Goal: Transaction & Acquisition: Subscribe to service/newsletter

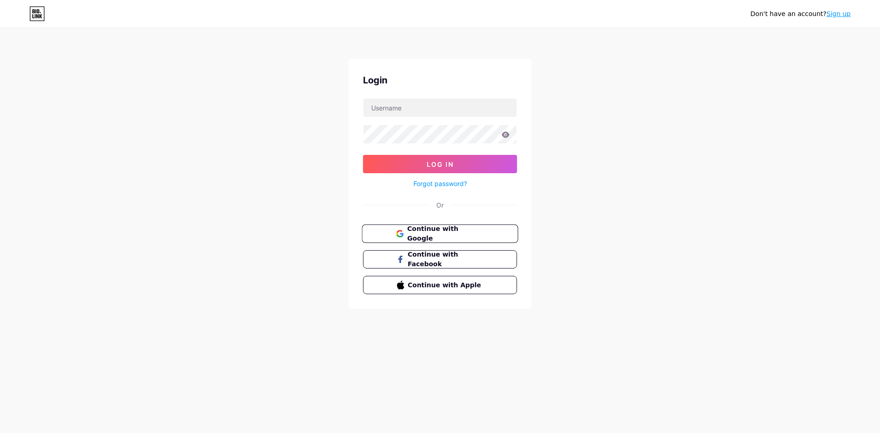
click at [443, 250] on button "Continue with Facebook" at bounding box center [440, 259] width 154 height 18
click at [454, 238] on button "Continue with Google" at bounding box center [440, 234] width 156 height 19
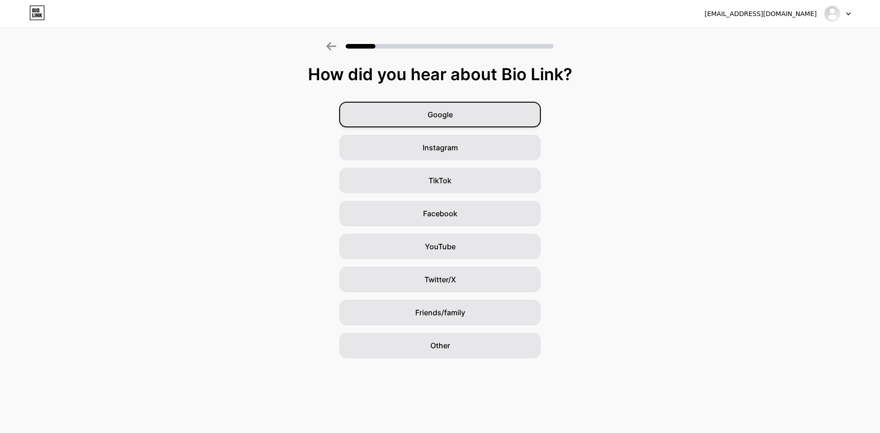
click at [475, 112] on div "Google" at bounding box center [440, 115] width 202 height 26
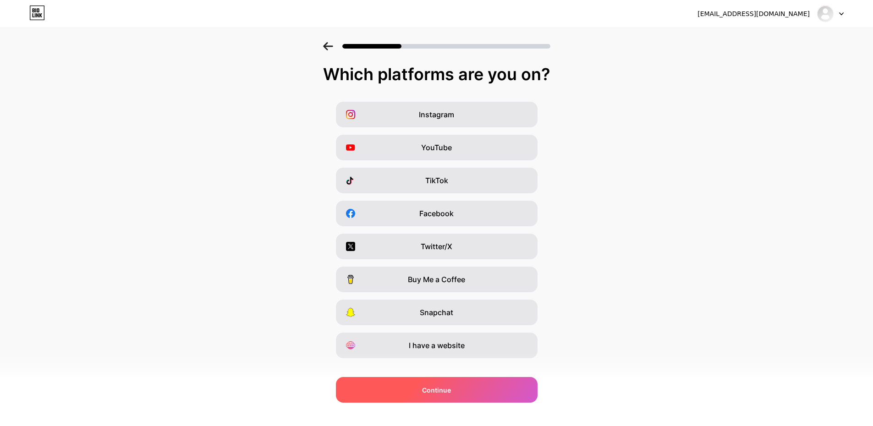
click at [471, 392] on div "Continue" at bounding box center [437, 390] width 202 height 26
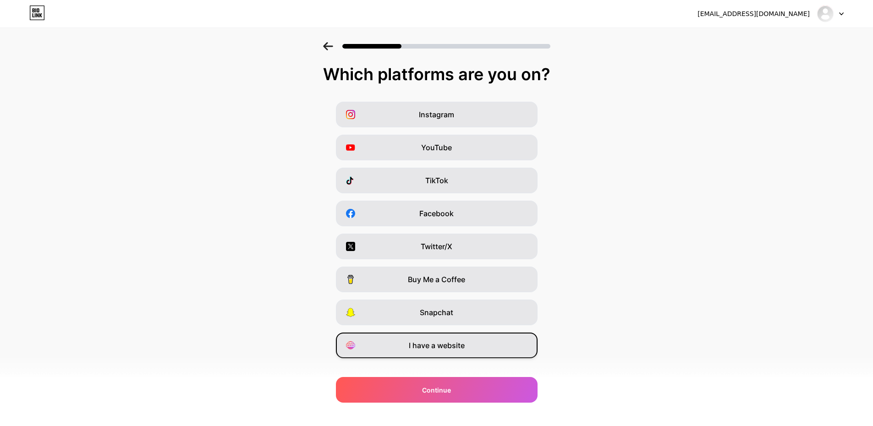
click at [433, 345] on span "I have a website" at bounding box center [437, 345] width 56 height 11
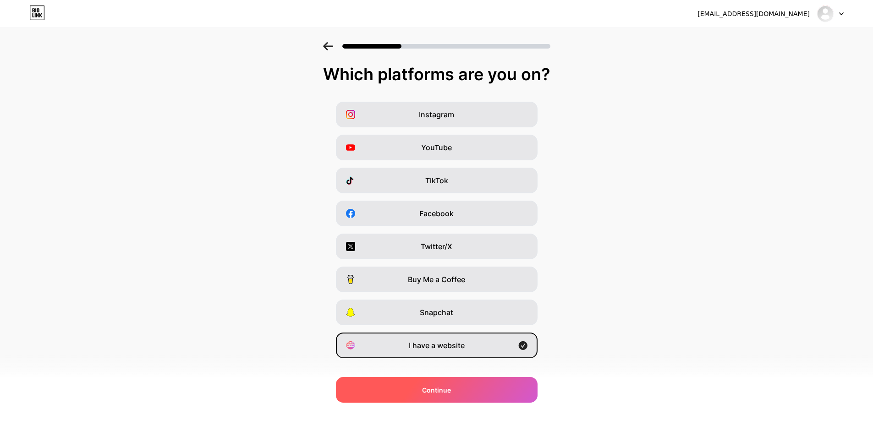
click at [427, 396] on div "Continue" at bounding box center [437, 390] width 202 height 26
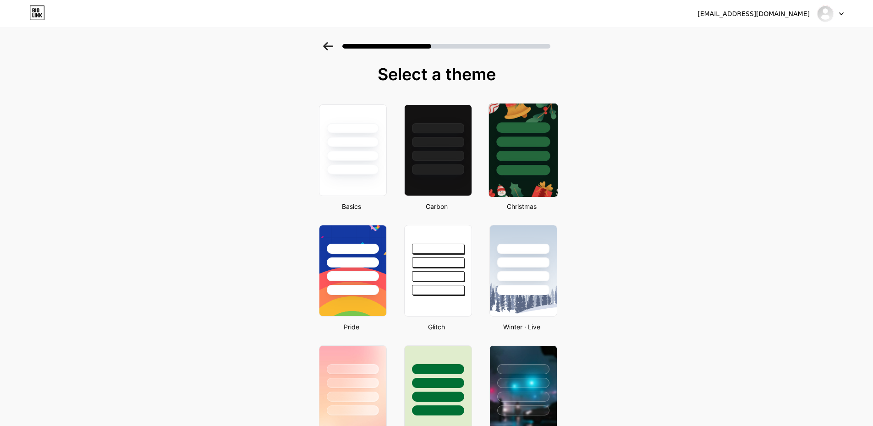
click at [510, 159] on div at bounding box center [523, 156] width 54 height 11
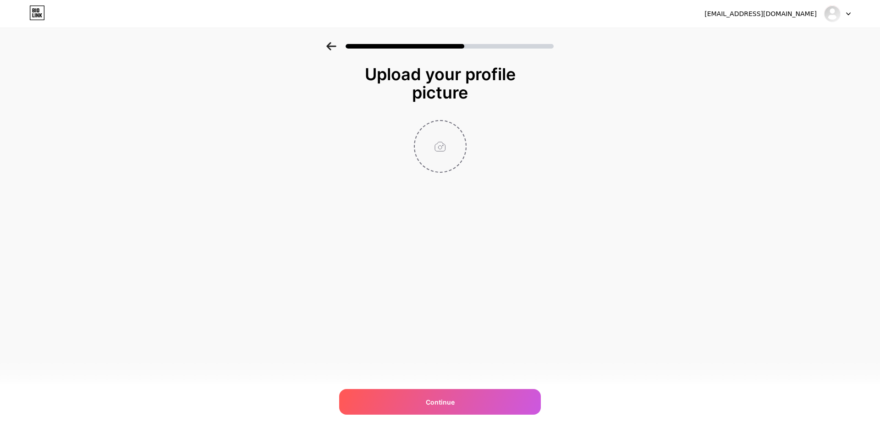
click at [443, 138] on input "file" at bounding box center [440, 146] width 51 height 51
type input "C:\fakepath\JOWOSLOT LINK PERMANEN.jpg"
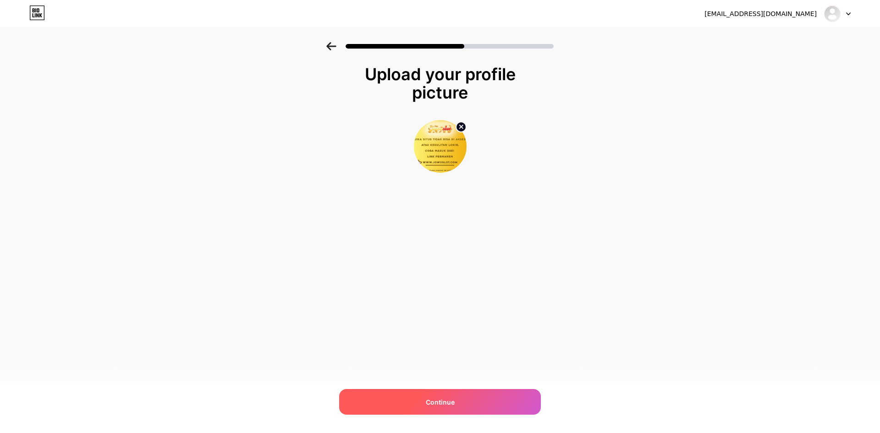
click at [458, 399] on div "Continue" at bounding box center [440, 402] width 202 height 26
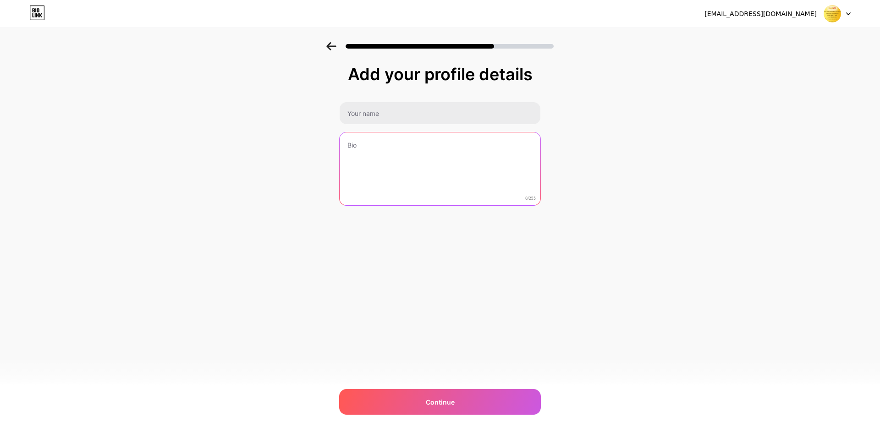
click at [474, 177] on textarea at bounding box center [440, 169] width 201 height 74
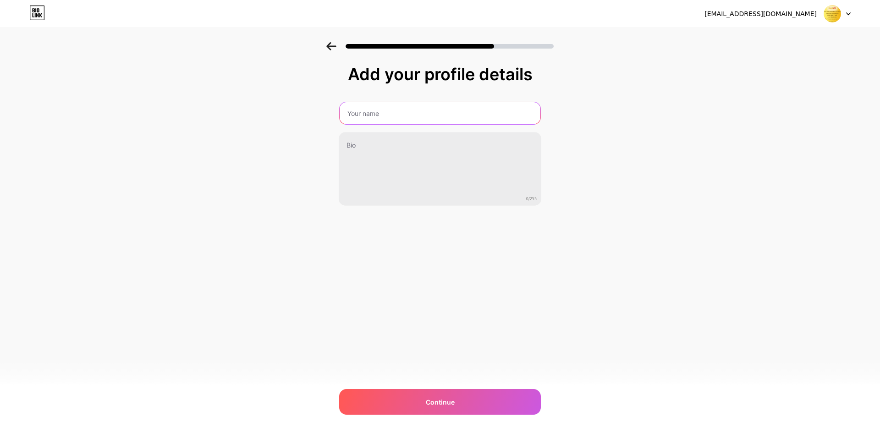
click at [458, 108] on input "text" at bounding box center [440, 113] width 201 height 22
type input "JOWOSLOT"
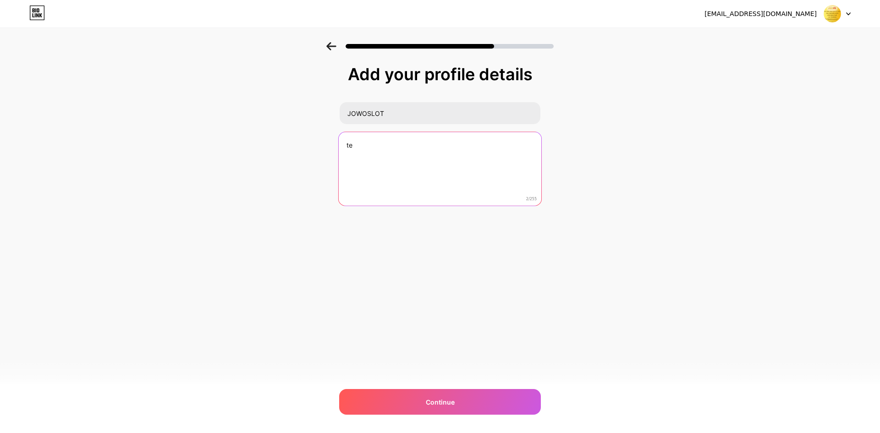
type textarea "t"
type textarea "paling best di indonesia"
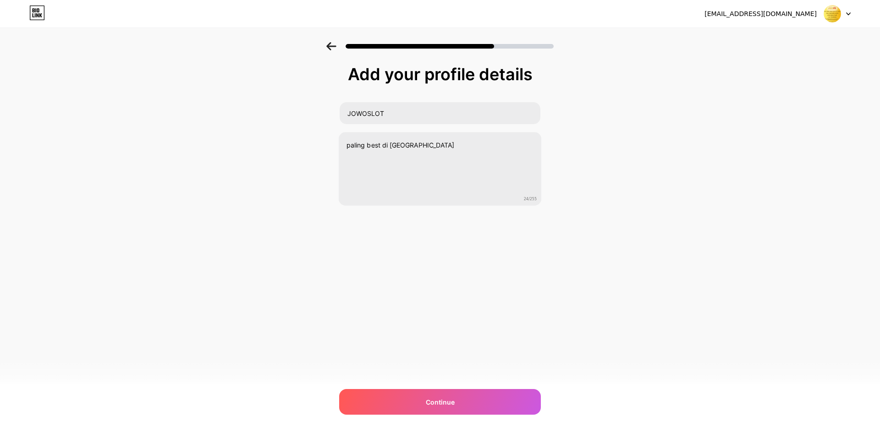
click at [467, 421] on div "jowoslot888@gmail.com Logout Link Copied Add your profile details JOWOSLOT pali…" at bounding box center [440, 216] width 880 height 433
click at [472, 409] on div "Continue" at bounding box center [440, 402] width 202 height 26
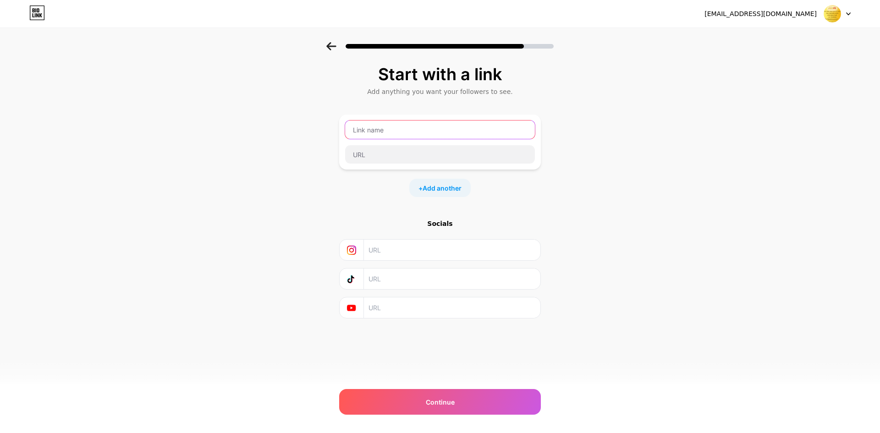
click at [440, 130] on input "text" at bounding box center [440, 130] width 190 height 18
type input "j"
type input "JOWOSLOT DAFTAR"
type input "JOWOSLOT.COM"
click at [439, 195] on div "+ Add another" at bounding box center [439, 188] width 61 height 18
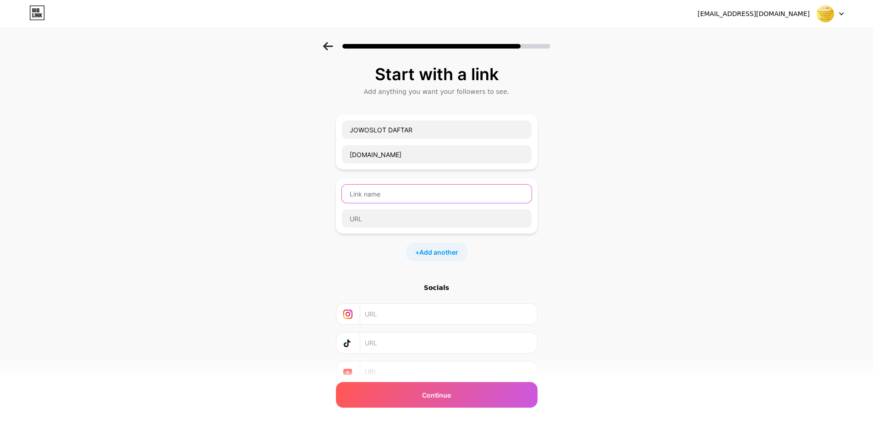
click at [439, 195] on input "text" at bounding box center [437, 194] width 190 height 18
type input "JOWOSLOT LOGIN"
type input "JOWOSLOT.COM"
click at [448, 256] on span "Add another" at bounding box center [438, 252] width 39 height 10
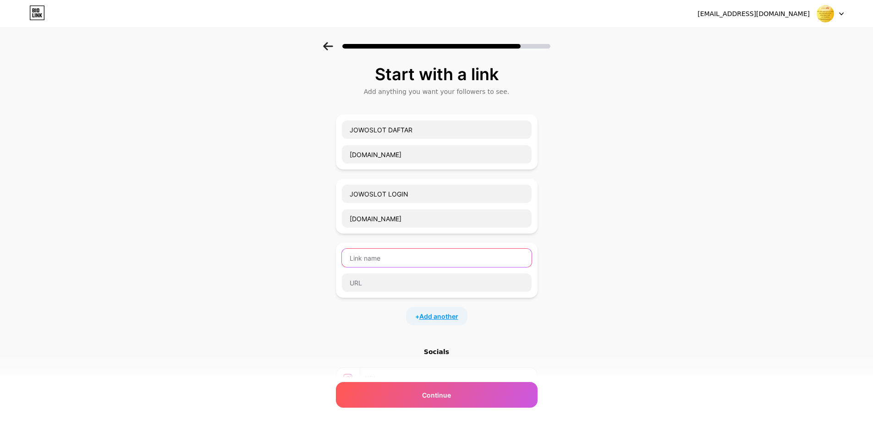
click at [448, 256] on input "text" at bounding box center [437, 258] width 190 height 18
type input "JOWOSLOT LINK ALTERNATIF"
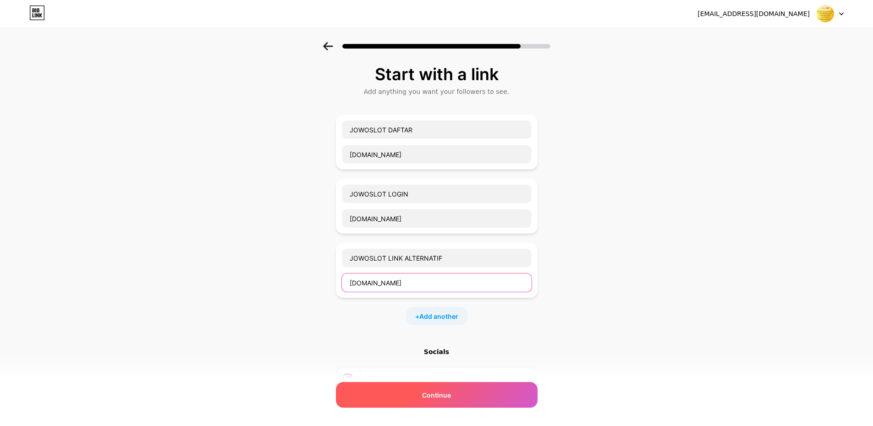
type input "JOWOSLOT.COM"
click at [451, 391] on span "Continue" at bounding box center [436, 395] width 29 height 10
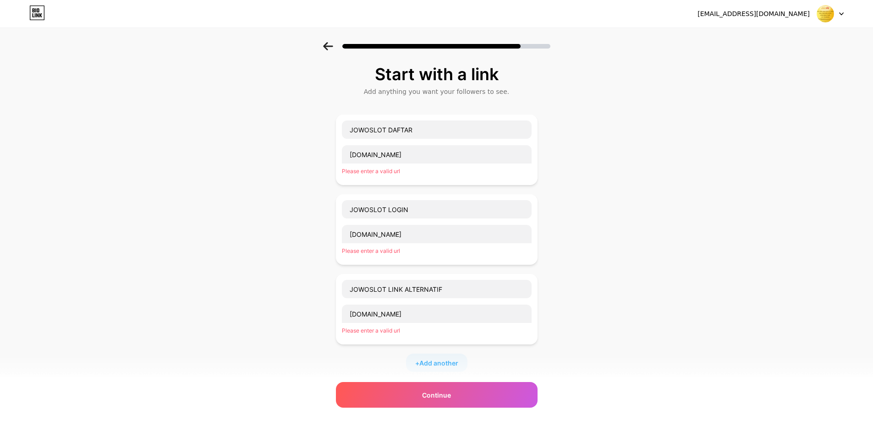
click at [432, 327] on div "Please enter a valid url" at bounding box center [437, 331] width 190 height 8
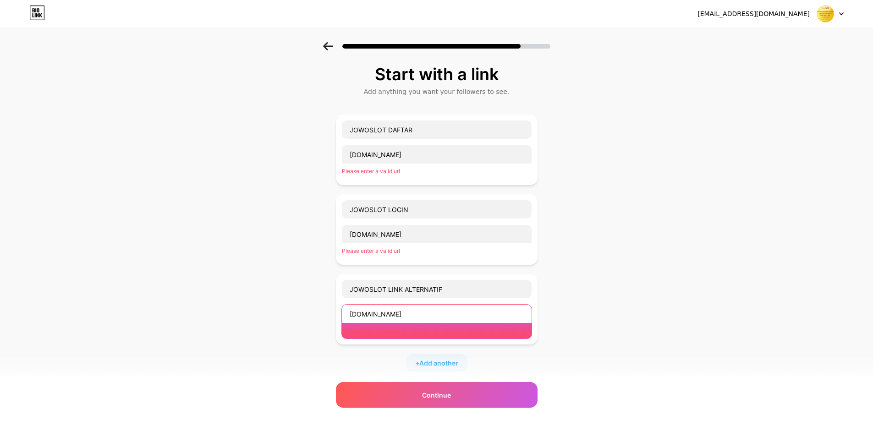
click at [434, 311] on input "JOWOSLOT.COM" at bounding box center [437, 314] width 190 height 18
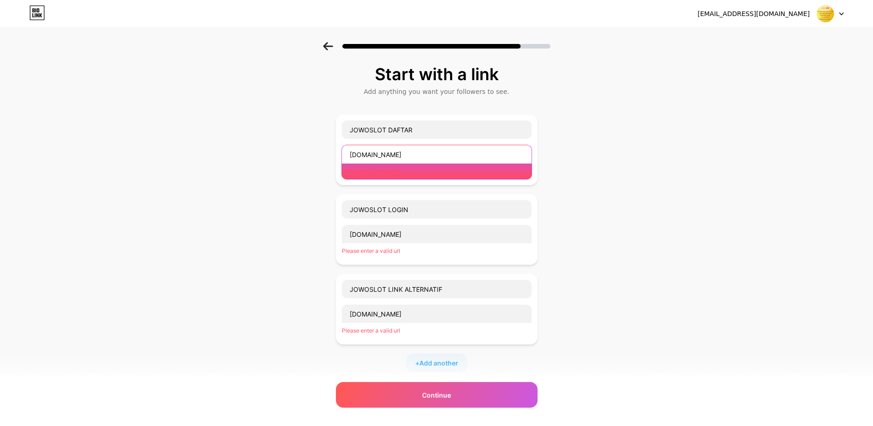
click at [420, 159] on input "JOWOSLOT.COM" at bounding box center [437, 154] width 190 height 18
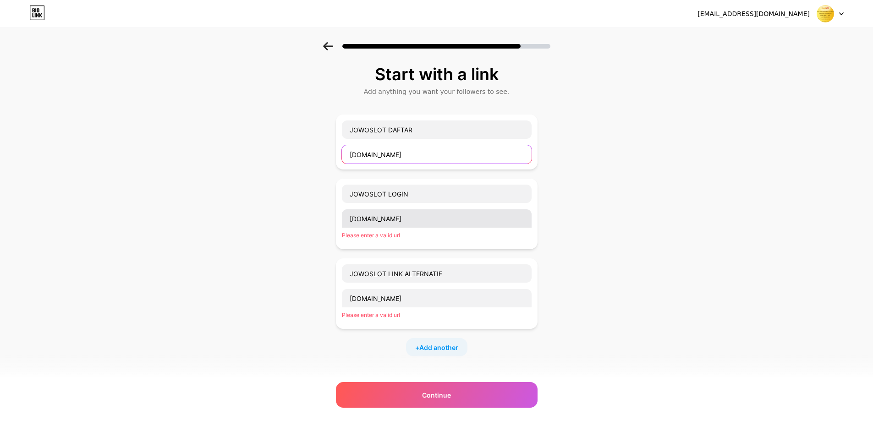
type input "jowoslot.com"
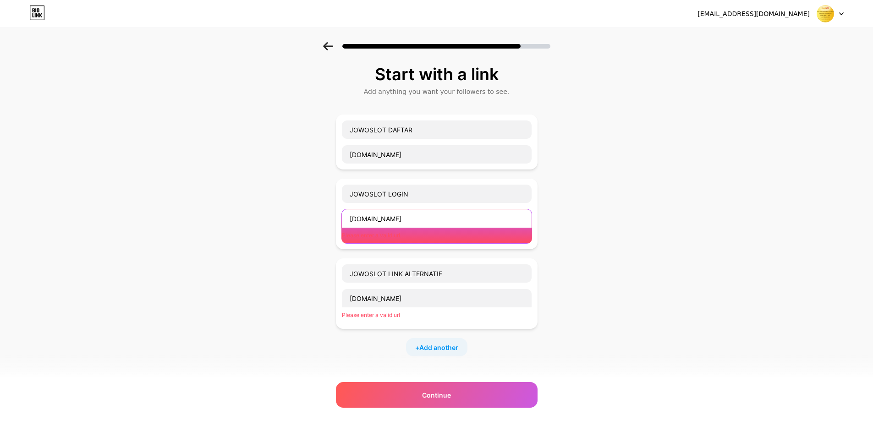
click at [423, 222] on input "JOWOSLOT.COM" at bounding box center [437, 218] width 190 height 18
paste input "jowoslot.com"
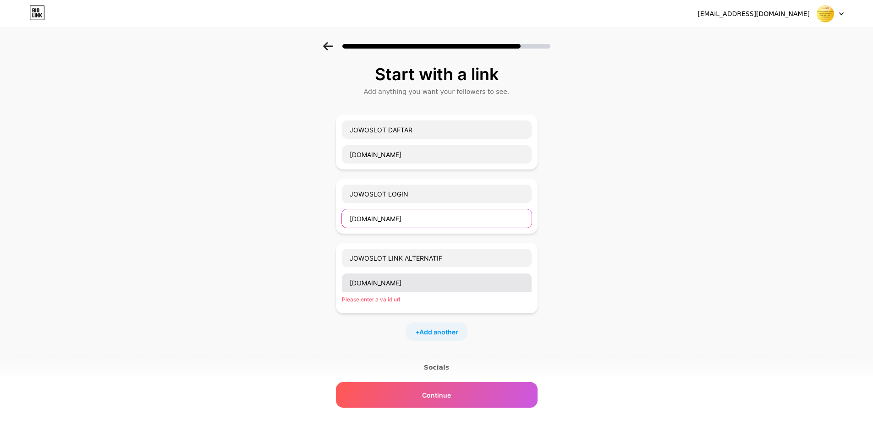
type input "jowoslot.com"
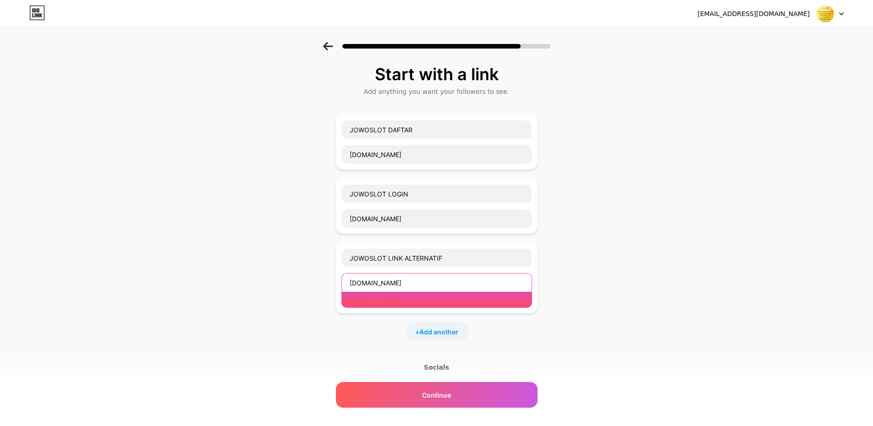
click at [429, 288] on input "JOWOSLOT.COM" at bounding box center [437, 283] width 190 height 18
paste input "jowoslot.com"
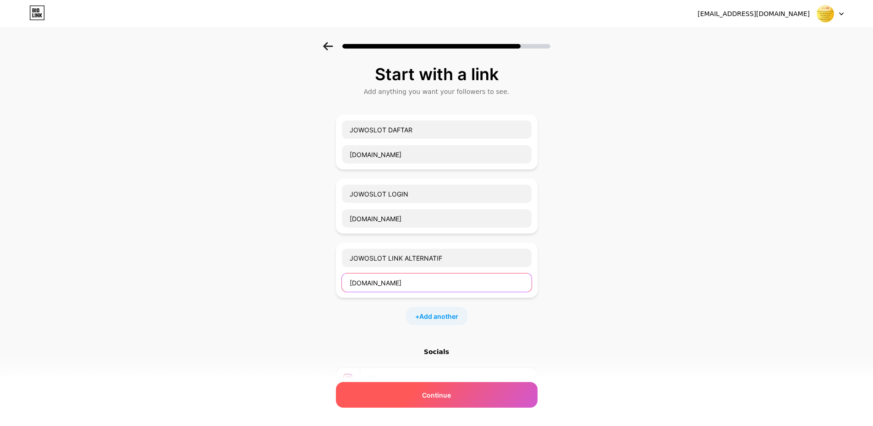
type input "jowoslot.com"
click at [430, 394] on span "Continue" at bounding box center [436, 395] width 29 height 10
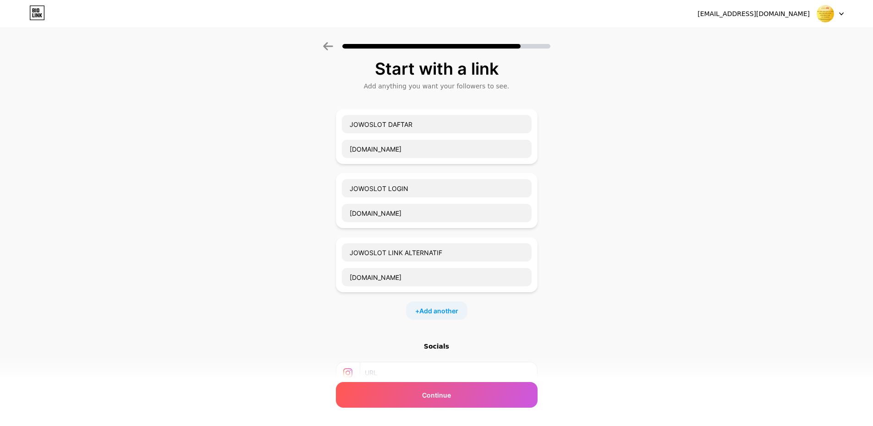
scroll to position [34, 0]
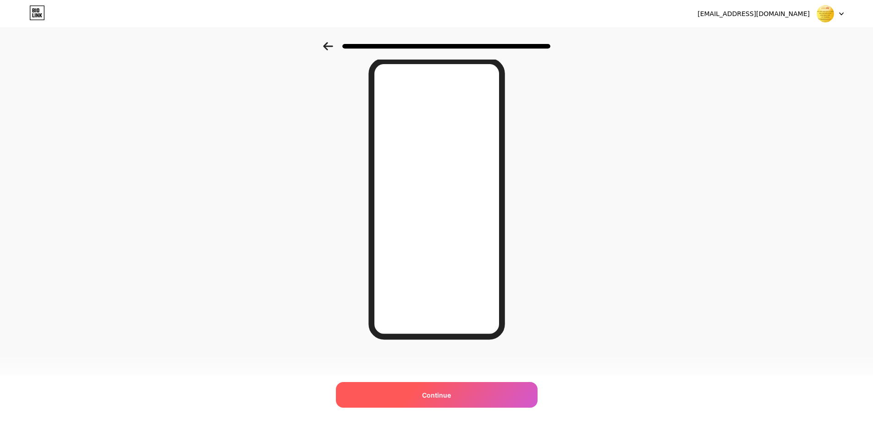
click at [461, 391] on div "Continue" at bounding box center [437, 395] width 202 height 26
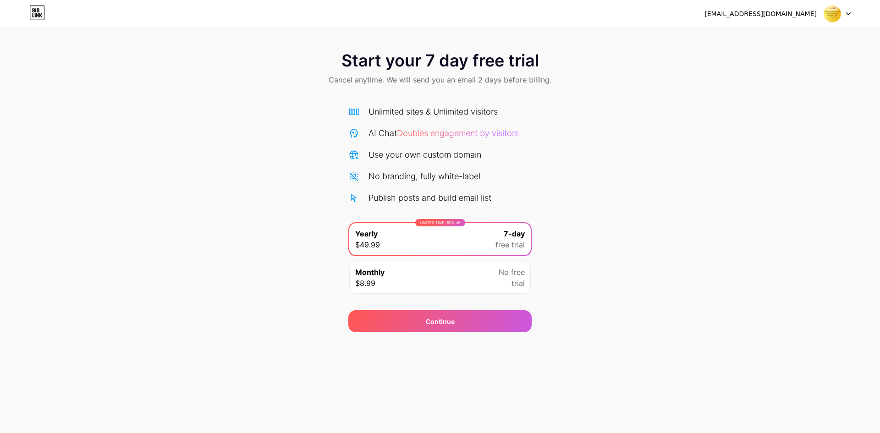
click at [439, 281] on div "Monthly $8.99 No free trial" at bounding box center [439, 278] width 181 height 32
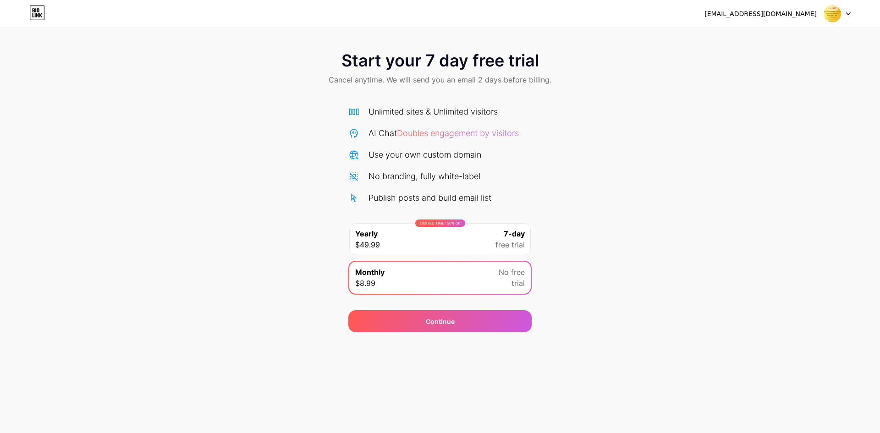
click at [451, 242] on div "LIMITED TIME : 50% off Yearly $49.99 7-day free trial" at bounding box center [439, 239] width 181 height 32
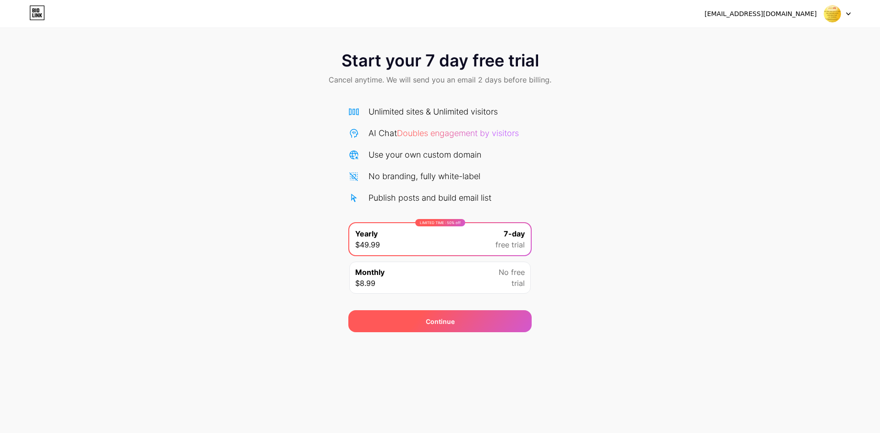
click at [456, 319] on div "Continue" at bounding box center [439, 321] width 183 height 22
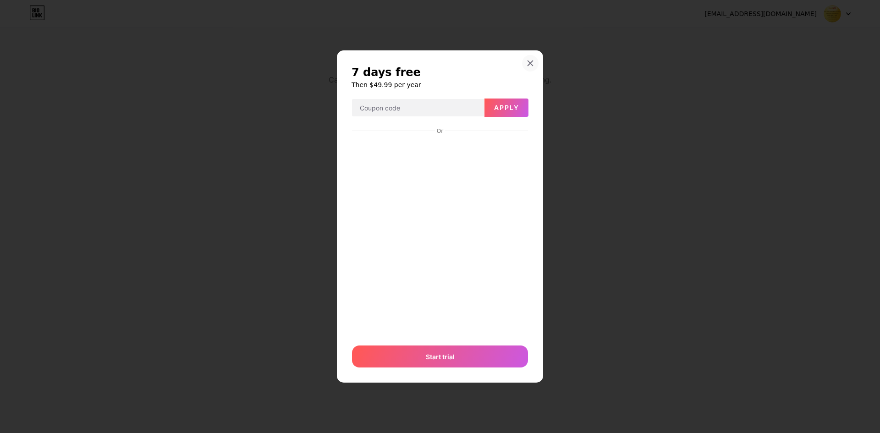
click at [531, 61] on div at bounding box center [530, 63] width 16 height 16
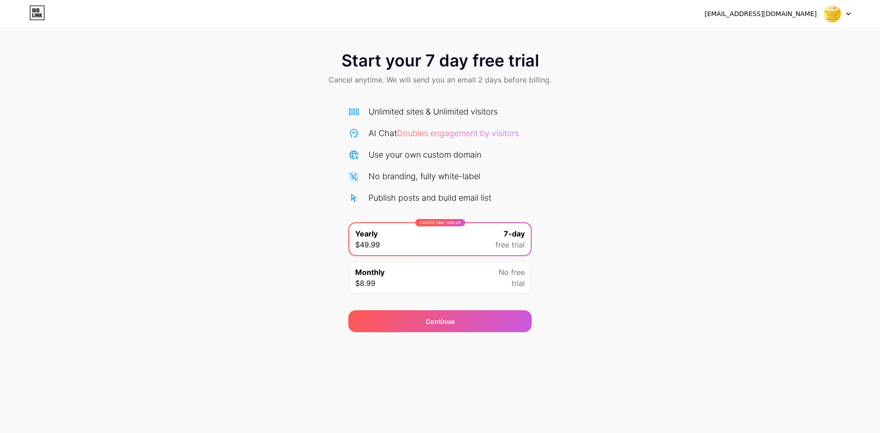
click at [445, 196] on div "Publish posts and build email list" at bounding box center [429, 198] width 123 height 12
click at [429, 174] on div "No branding, fully white-label" at bounding box center [424, 176] width 112 height 12
click at [426, 150] on div "Use your own custom domain" at bounding box center [424, 154] width 113 height 12
